Goal: Transaction & Acquisition: Purchase product/service

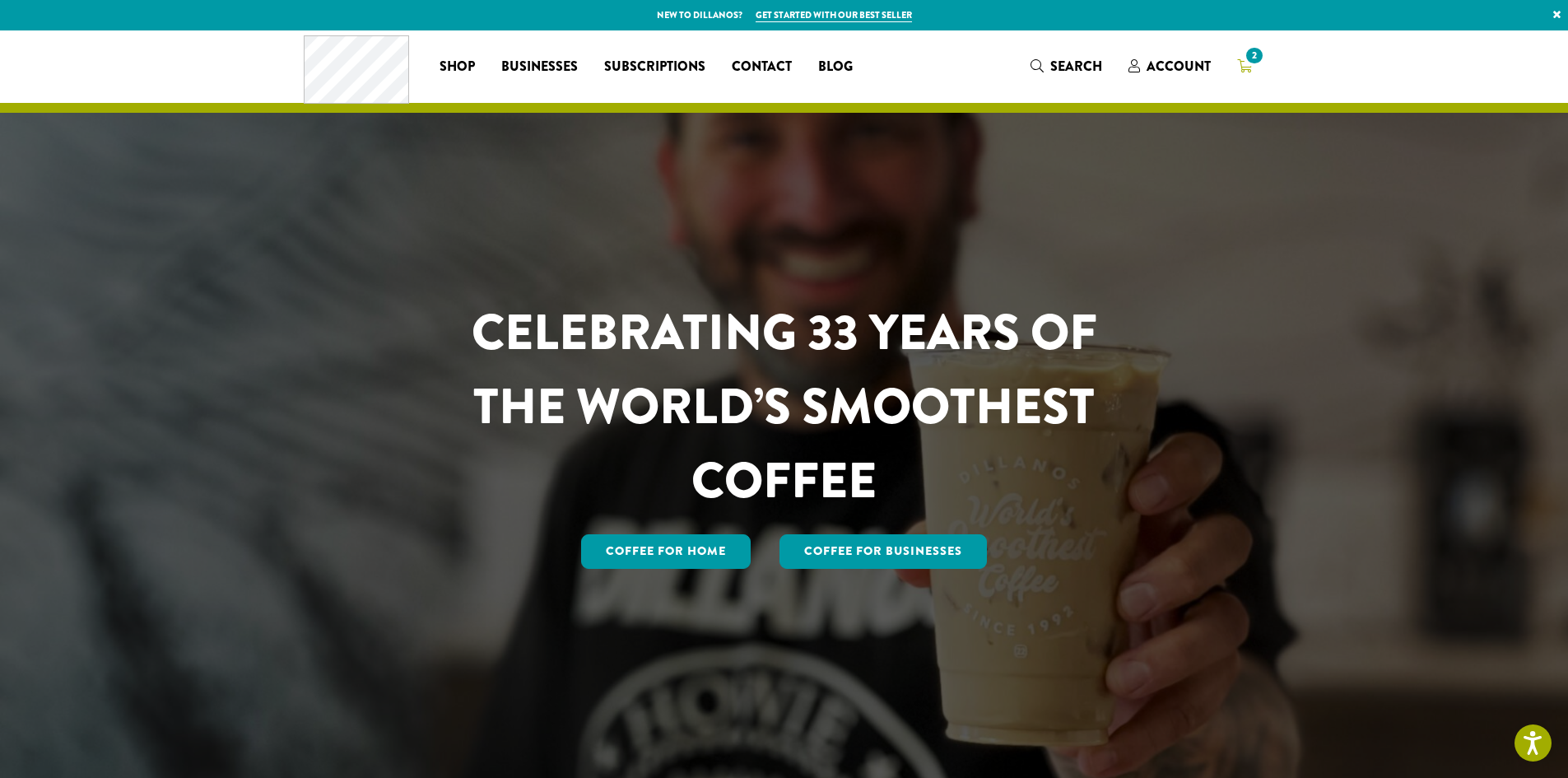
click at [1256, 60] on span "2" at bounding box center [1254, 55] width 23 height 23
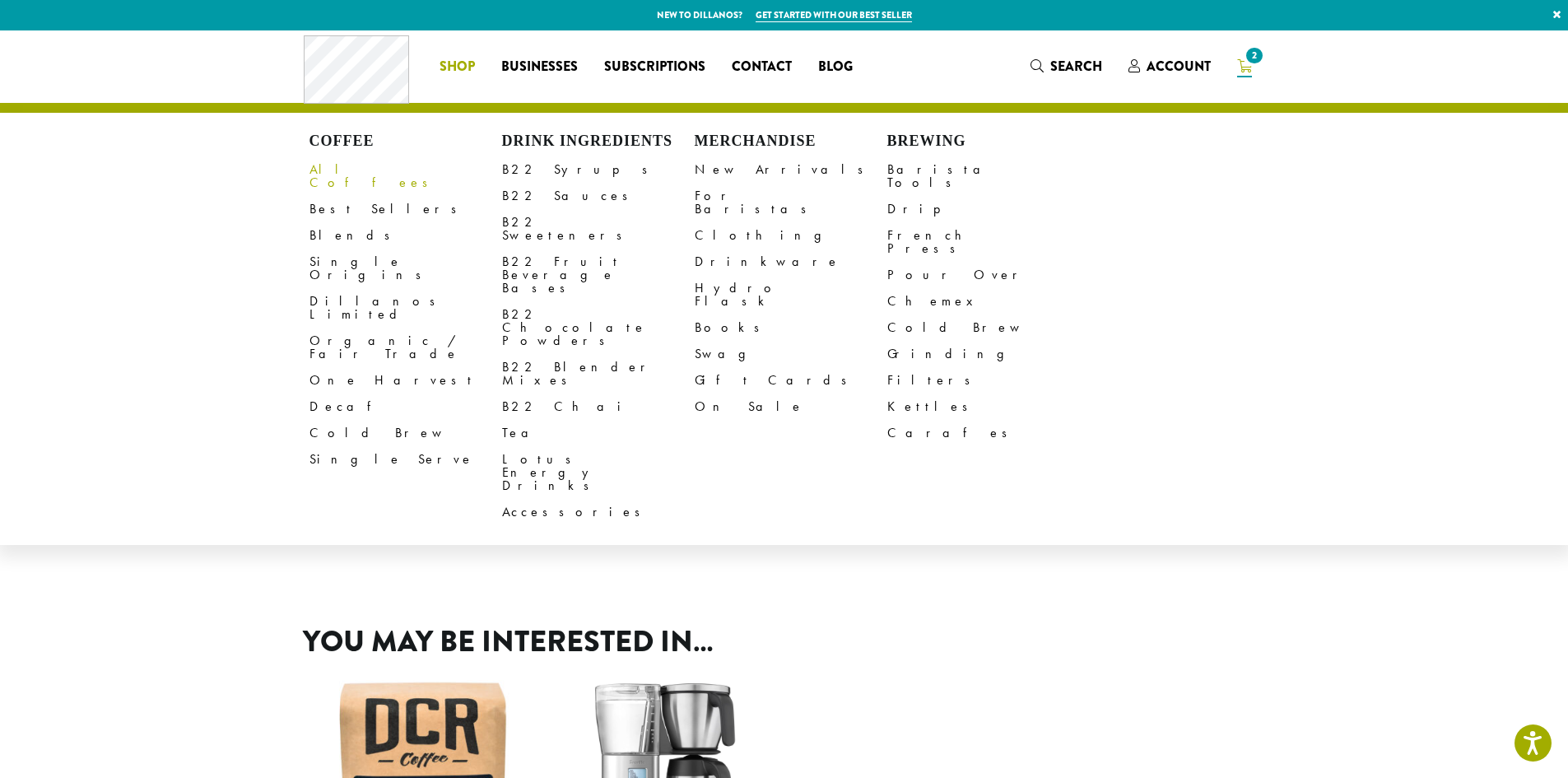
click at [351, 164] on link "All Coffees" at bounding box center [406, 176] width 192 height 40
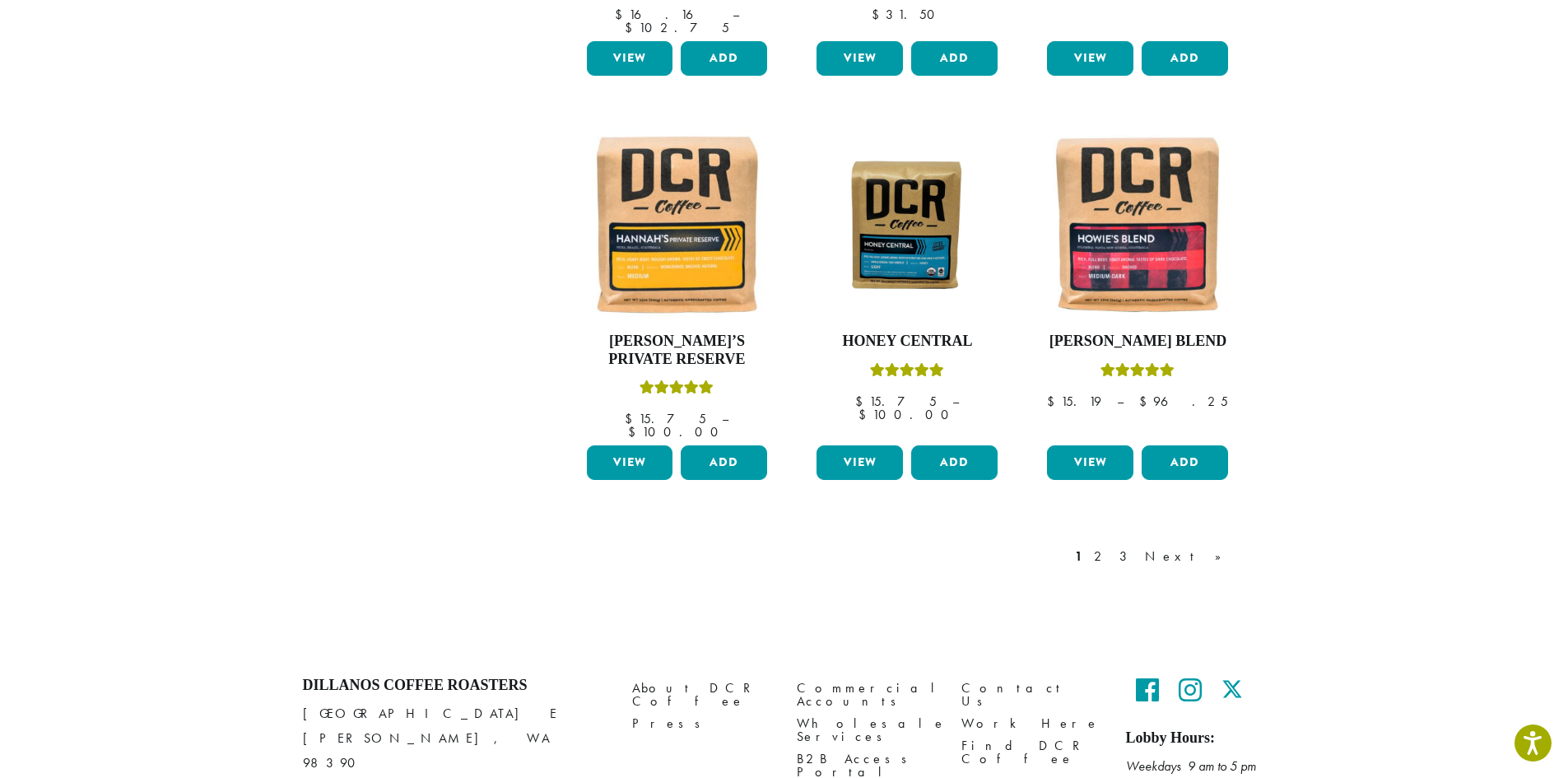
scroll to position [1317, 0]
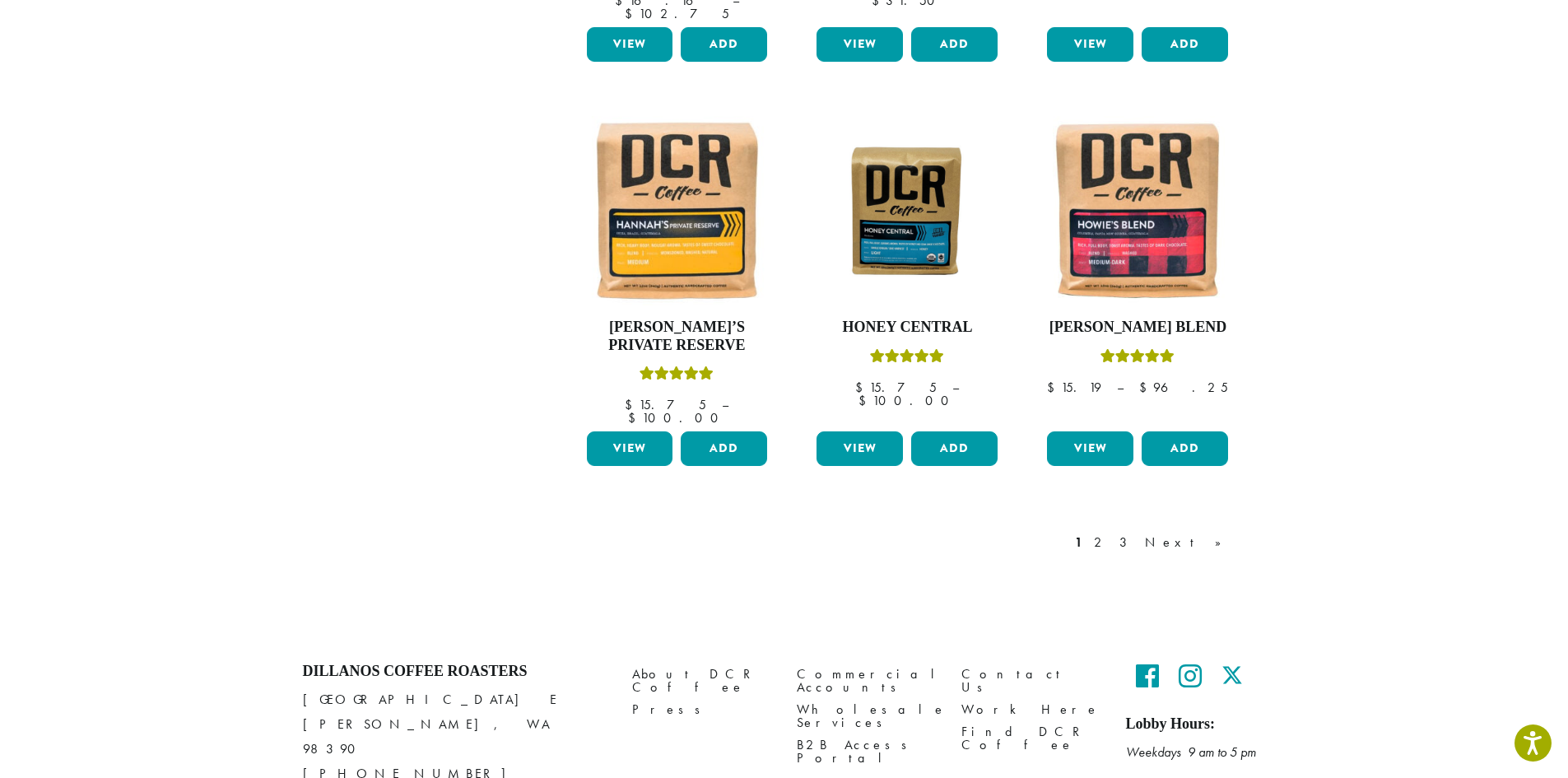
click at [1205, 533] on link "Next »" at bounding box center [1189, 543] width 95 height 20
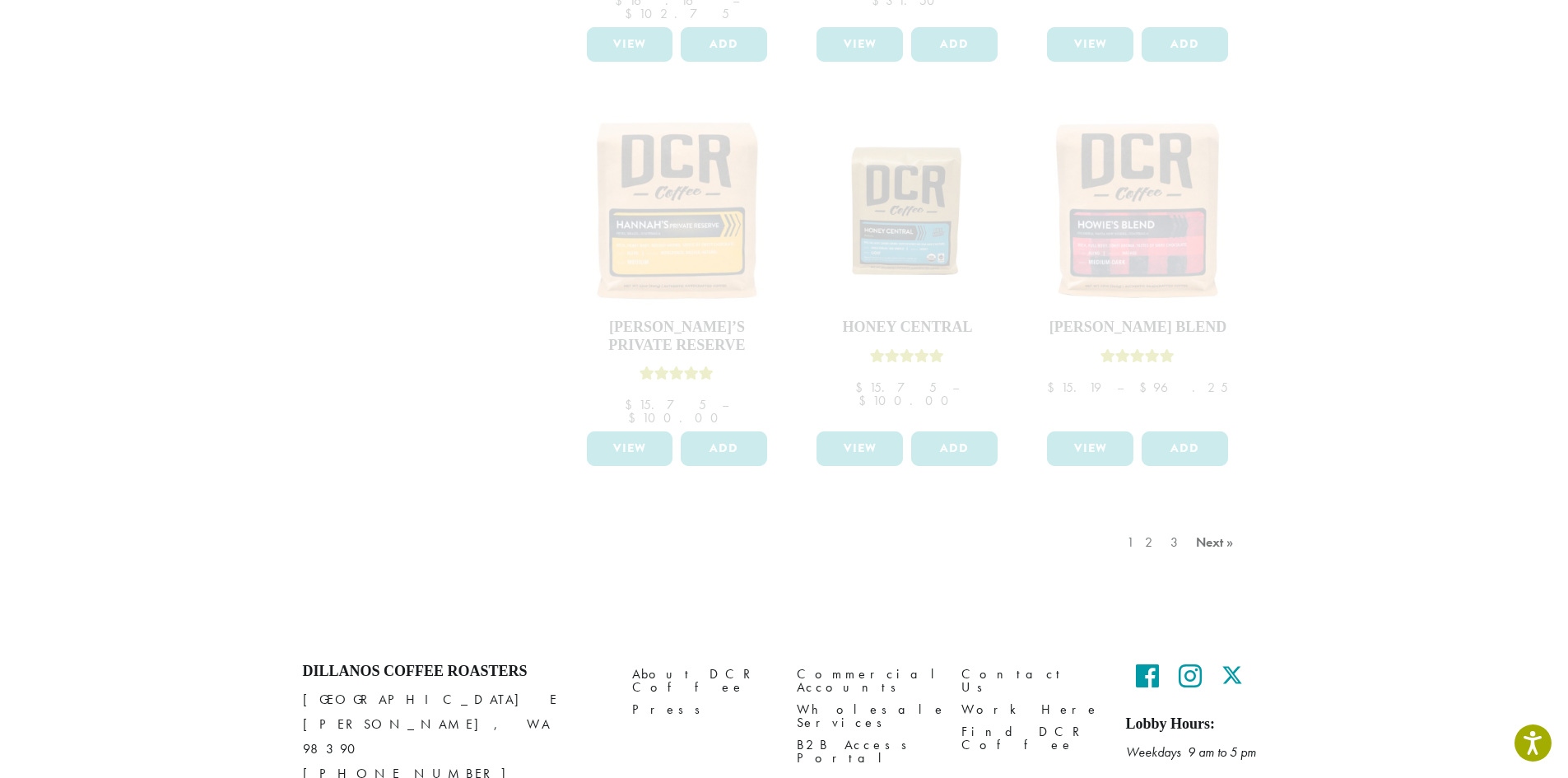
scroll to position [823, 0]
